Goal: Task Accomplishment & Management: Use online tool/utility

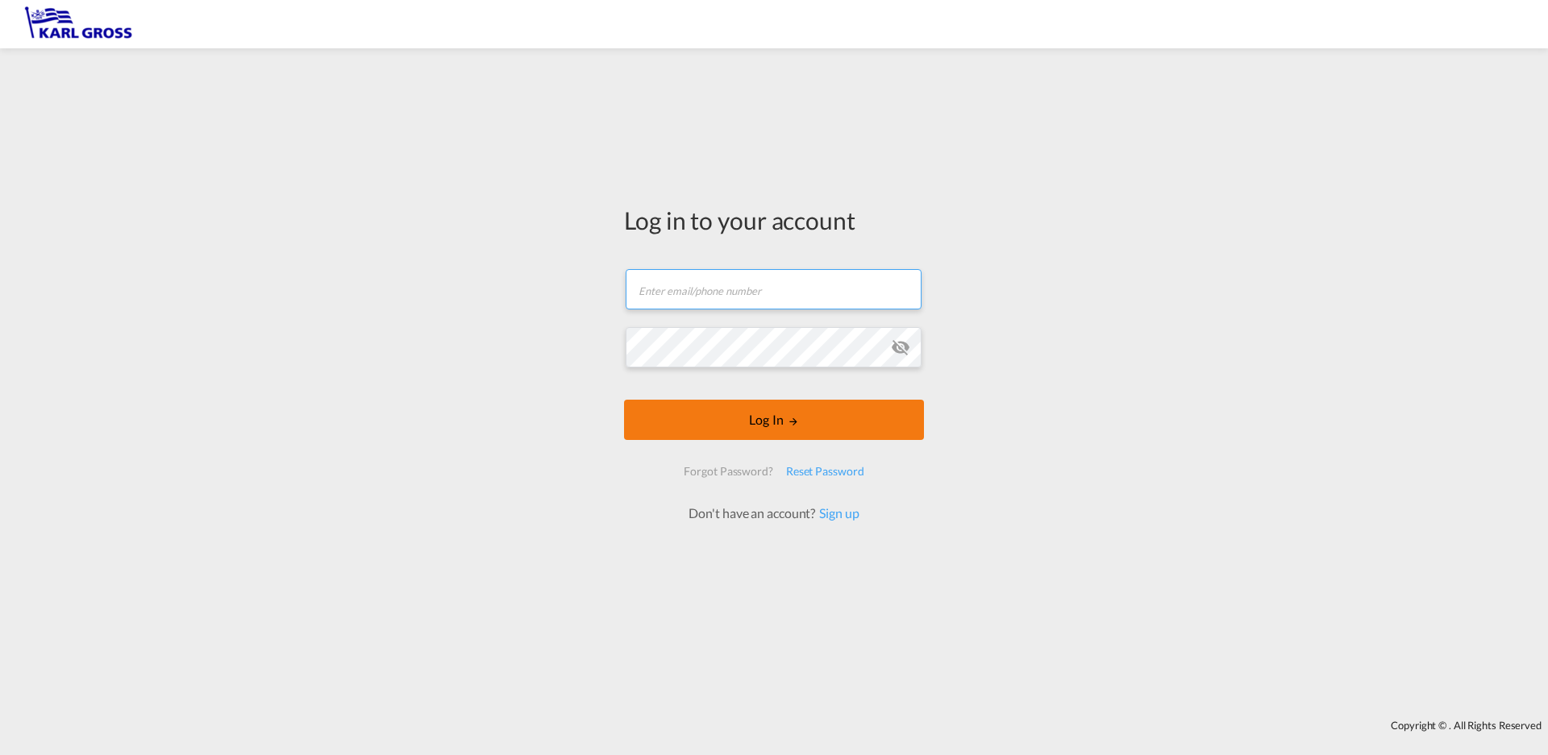
type input "[PERSON_NAME][EMAIL_ADDRESS][DOMAIN_NAME]"
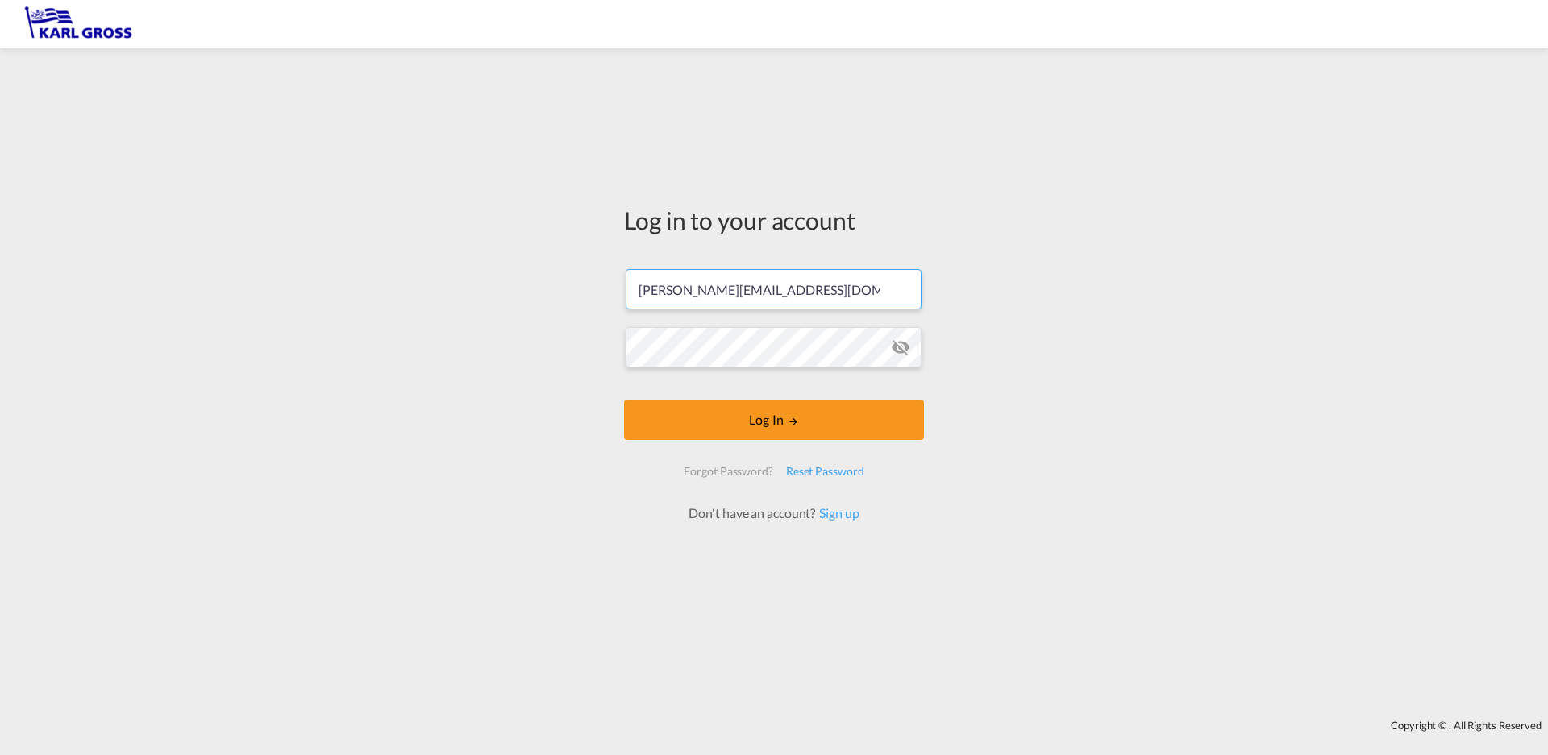
click at [736, 421] on form "[PERSON_NAME][EMAIL_ADDRESS][DOMAIN_NAME] Email field is required Password fiel…" at bounding box center [774, 387] width 300 height 269
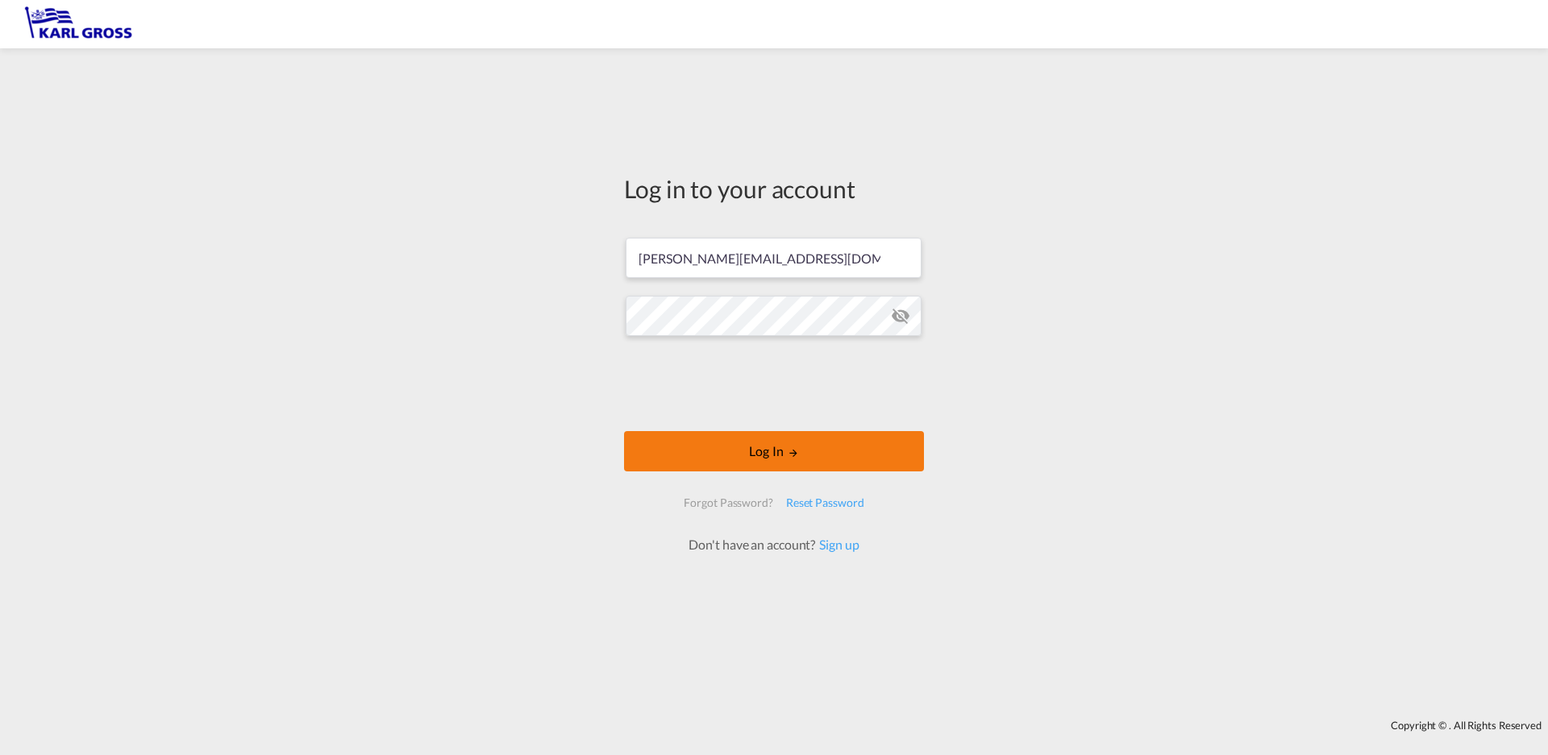
click at [725, 444] on button "Log In" at bounding box center [774, 451] width 300 height 40
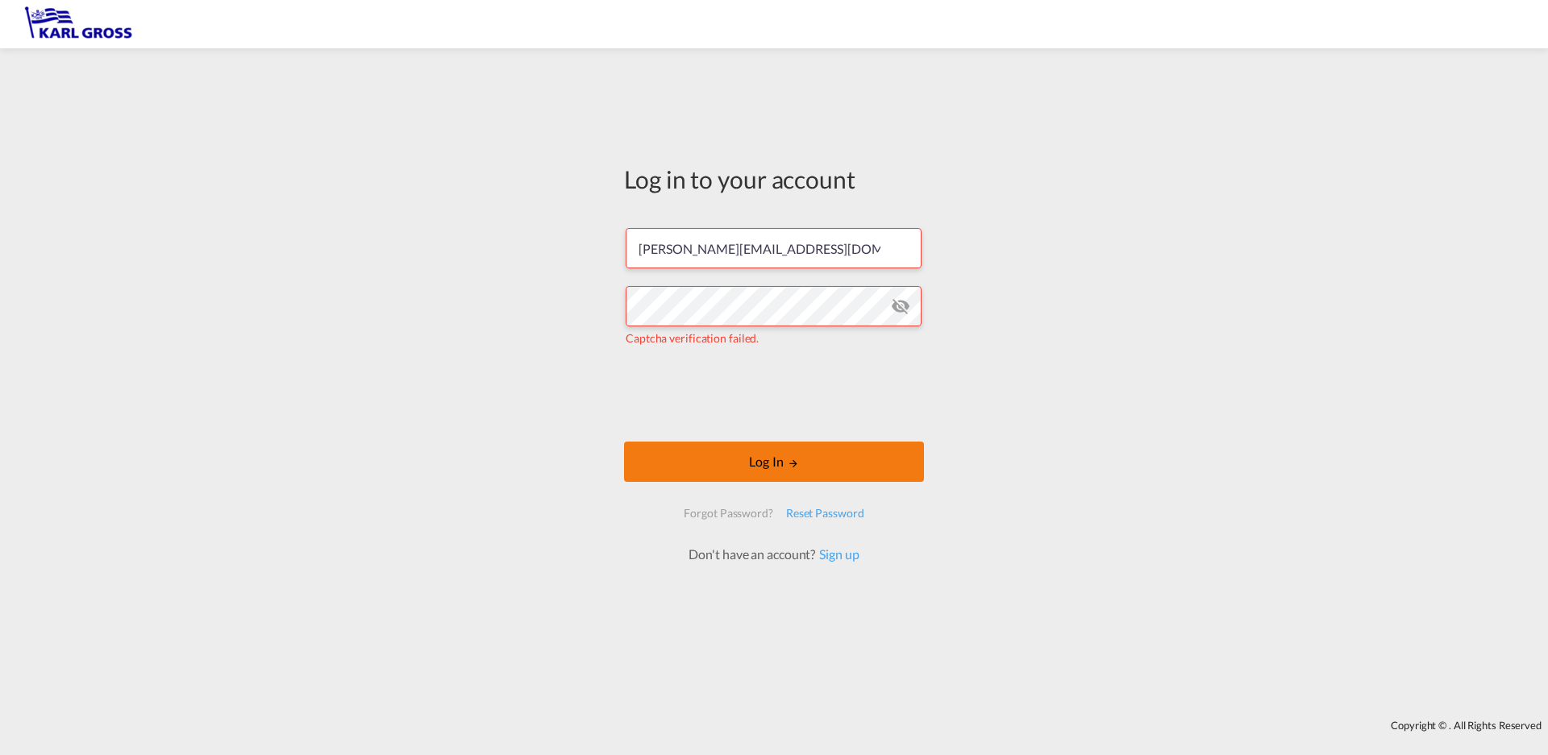
click at [775, 468] on button "Log In" at bounding box center [774, 462] width 300 height 40
